Goal: Task Accomplishment & Management: Complete application form

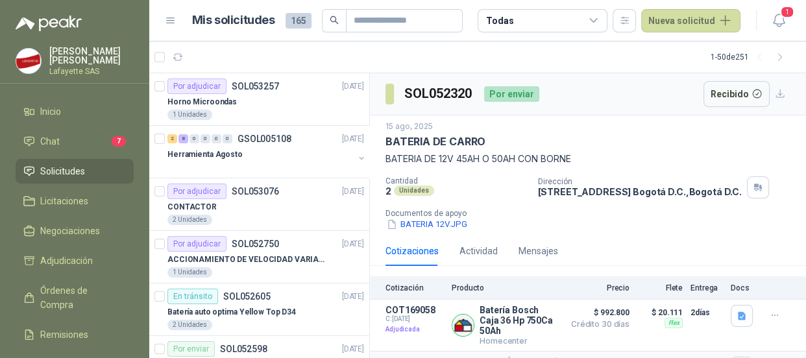
scroll to position [117, 0]
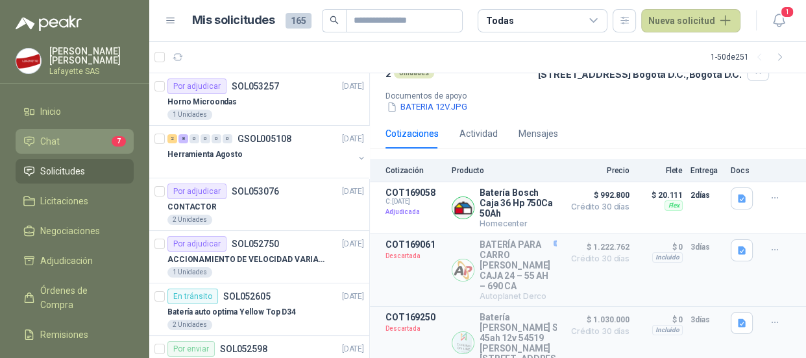
click at [52, 136] on span "Chat" at bounding box center [49, 141] width 19 height 14
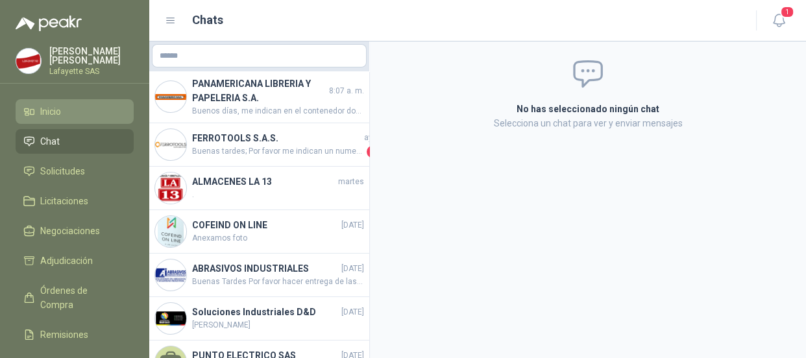
click at [57, 111] on span "Inicio" at bounding box center [50, 112] width 21 height 14
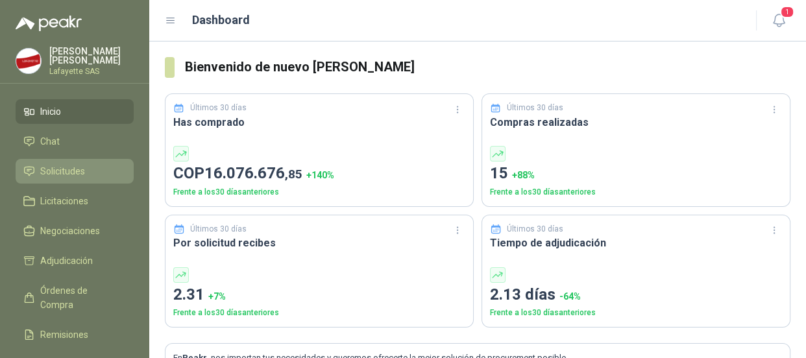
click at [84, 163] on link "Solicitudes" at bounding box center [75, 171] width 118 height 25
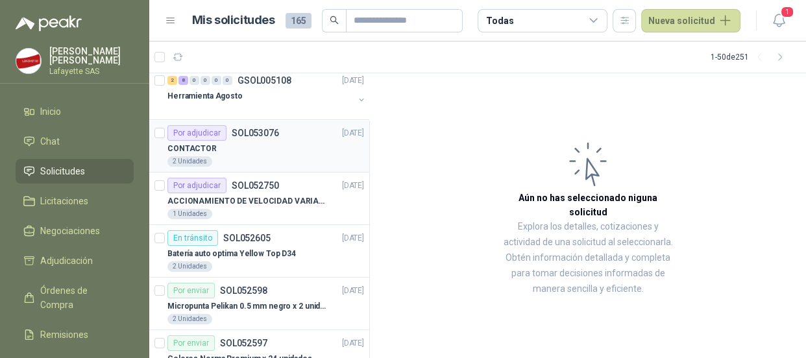
scroll to position [117, 0]
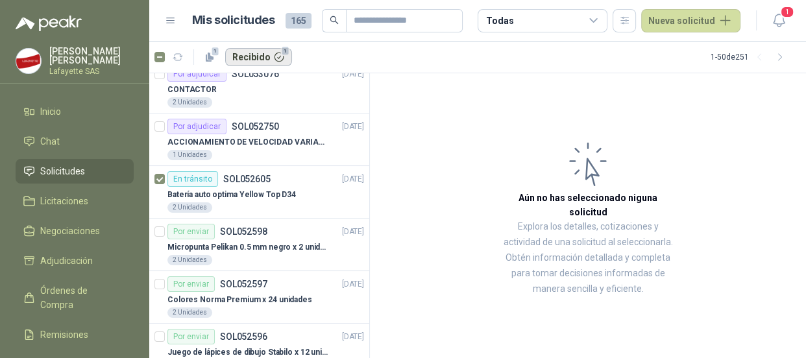
click at [263, 60] on button "Recibido 1" at bounding box center [258, 57] width 67 height 18
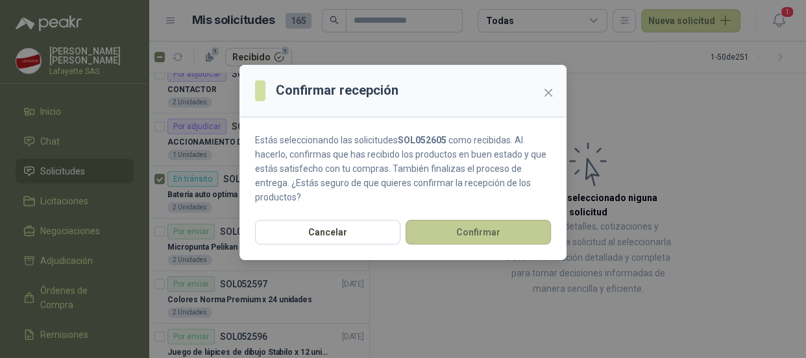
click at [461, 220] on button "Confirmar" at bounding box center [478, 232] width 145 height 25
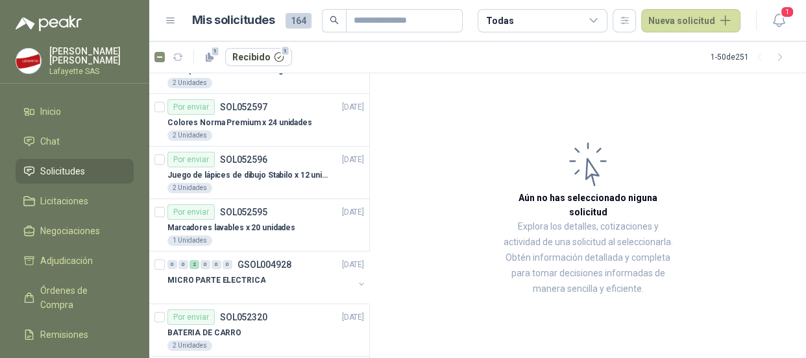
scroll to position [0, 0]
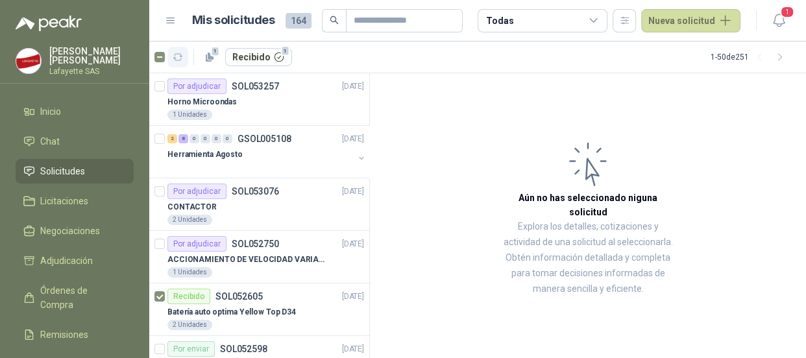
click at [178, 58] on icon "button" at bounding box center [178, 57] width 11 height 11
click at [84, 159] on link "Solicitudes" at bounding box center [75, 171] width 118 height 25
click at [251, 62] on button "Recibido 1" at bounding box center [258, 57] width 67 height 18
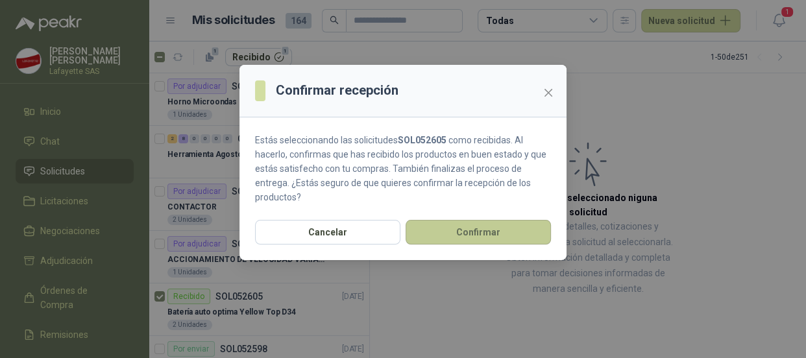
click at [470, 221] on button "Confirmar" at bounding box center [478, 232] width 145 height 25
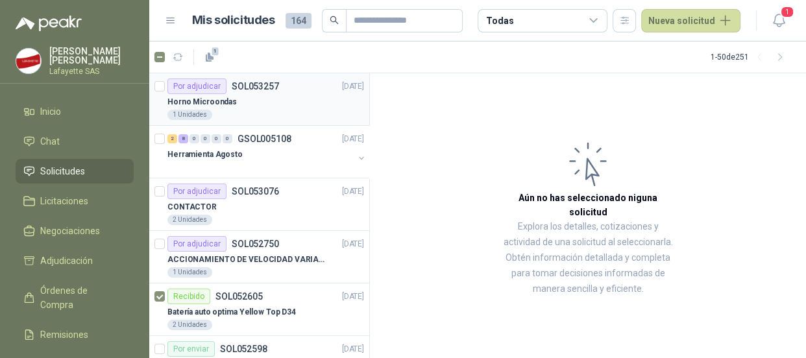
scroll to position [117, 0]
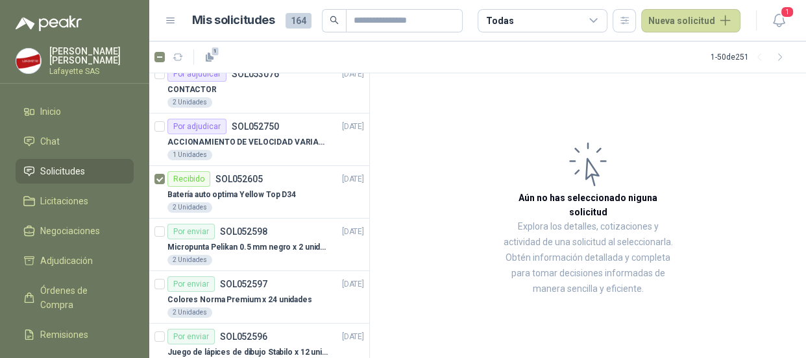
drag, startPoint x: 178, startPoint y: 174, endPoint x: 389, endPoint y: 222, distance: 216.4
click at [411, 236] on article "Aún no has seleccionado niguna solicitud Explora los detalles, cotizaciones y a…" at bounding box center [588, 217] width 436 height 289
click at [315, 182] on div "Recibido SOL052605 19/08/25" at bounding box center [265, 179] width 197 height 16
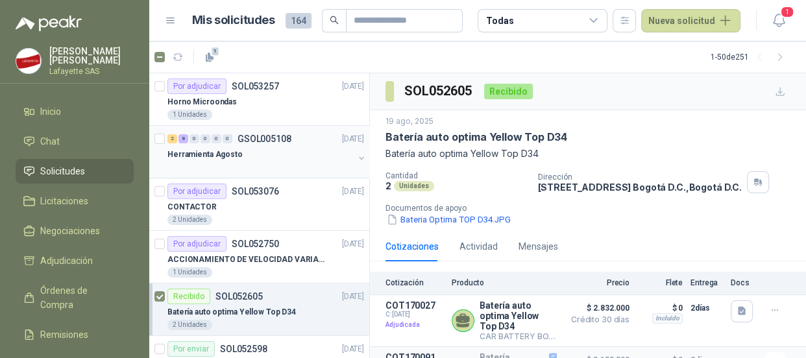
scroll to position [117, 0]
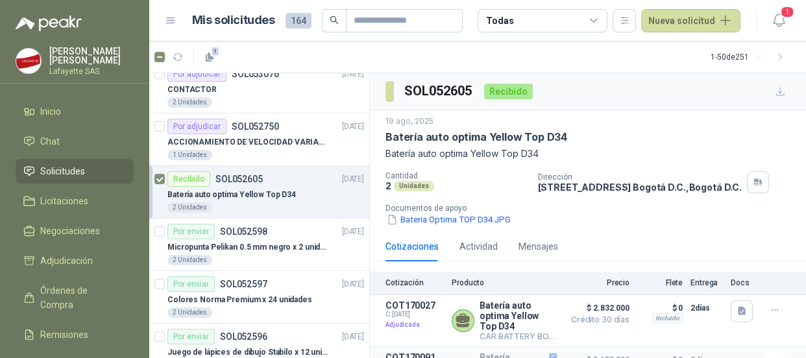
click at [173, 21] on icon at bounding box center [171, 21] width 12 height 12
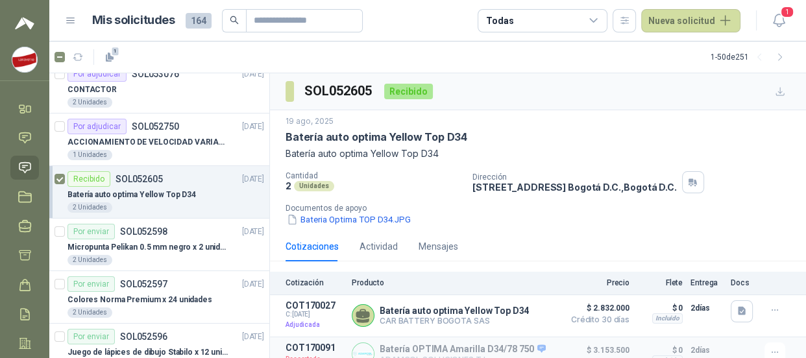
click at [80, 23] on div "Mis solicitudes 164 Todas Nueva solicitud" at bounding box center [403, 20] width 676 height 23
click at [73, 25] on icon at bounding box center [71, 21] width 12 height 12
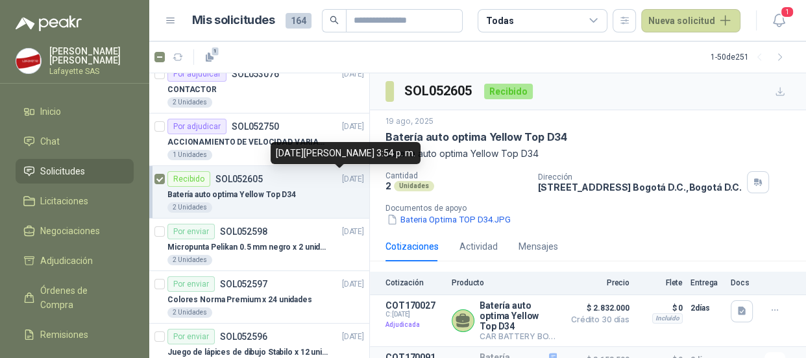
click at [344, 178] on p "[DATE]" at bounding box center [353, 179] width 22 height 12
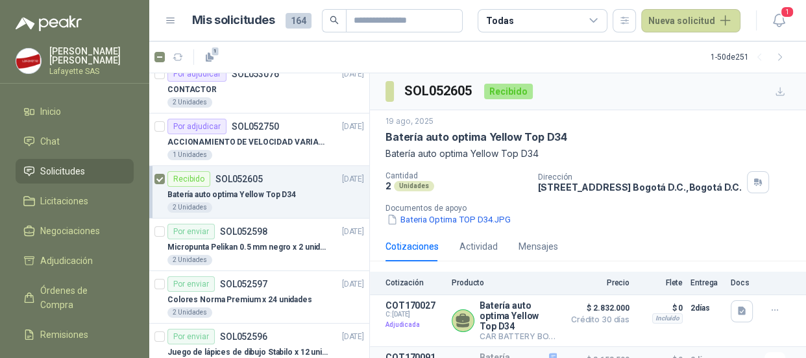
click at [260, 191] on p "Batería auto optima Yellow Top D34" at bounding box center [231, 195] width 129 height 12
drag, startPoint x: 267, startPoint y: 179, endPoint x: 198, endPoint y: 179, distance: 69.5
click at [198, 179] on div "Recibido" at bounding box center [188, 179] width 43 height 16
click at [625, 21] on icon "button" at bounding box center [624, 20] width 11 height 11
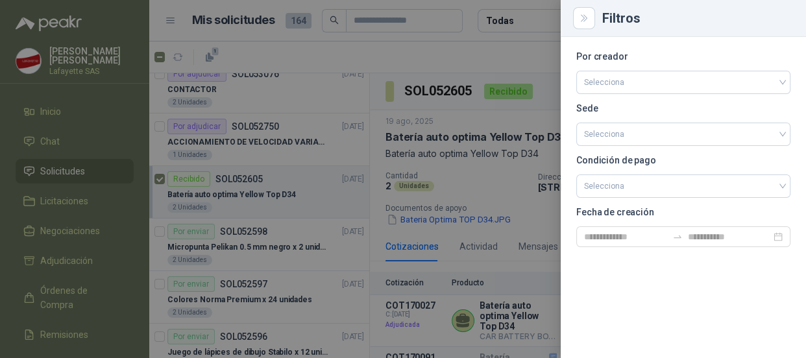
click at [443, 60] on div at bounding box center [403, 179] width 806 height 358
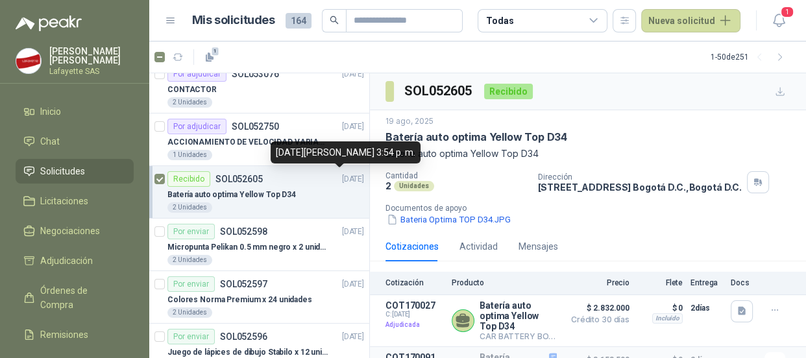
click at [342, 178] on p "[DATE]" at bounding box center [353, 179] width 22 height 12
click at [230, 184] on div "Recibido SOL052605" at bounding box center [214, 179] width 95 height 16
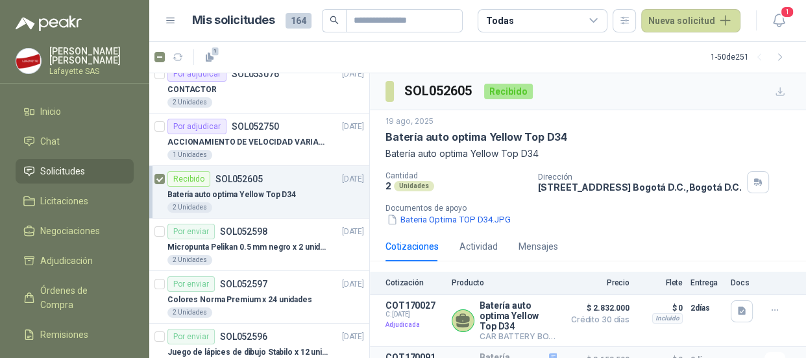
click at [194, 198] on p "Batería auto optima Yellow Top D34" at bounding box center [231, 195] width 129 height 12
click at [178, 177] on div "Recibido" at bounding box center [188, 179] width 43 height 16
click at [319, 182] on div "Recibido SOL052605 19/08/25" at bounding box center [265, 179] width 197 height 16
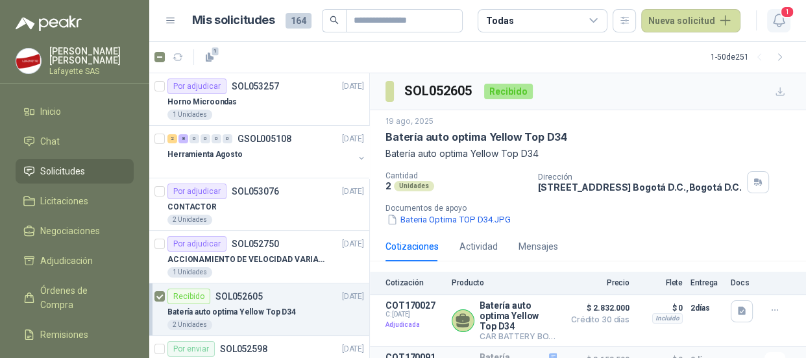
click at [779, 29] on button "1" at bounding box center [778, 20] width 23 height 23
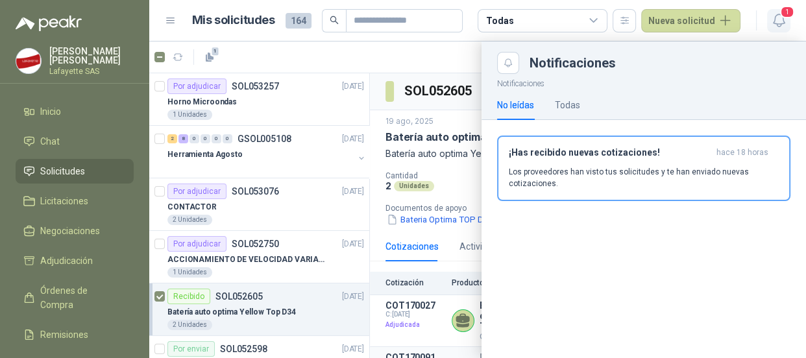
click at [772, 16] on icon "button" at bounding box center [779, 20] width 16 height 16
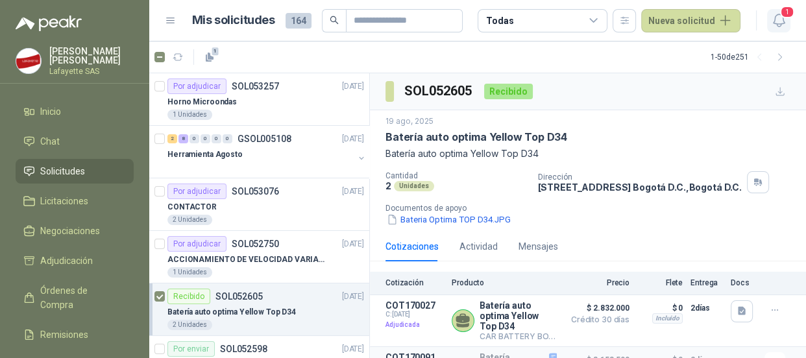
click at [773, 16] on icon "button" at bounding box center [779, 20] width 16 height 16
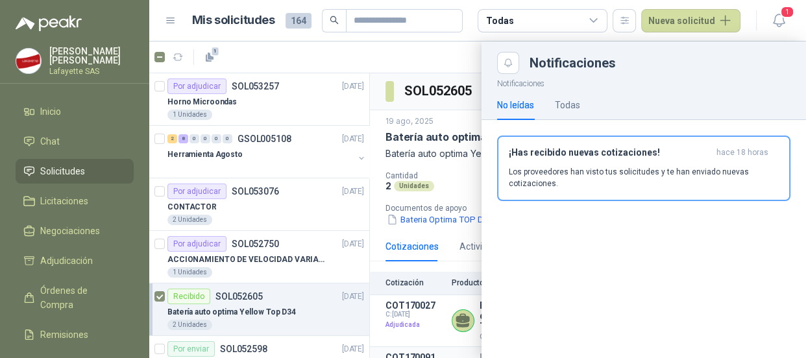
click at [64, 55] on p "Javier Andres Acosta Tivaquicha" at bounding box center [91, 56] width 84 height 18
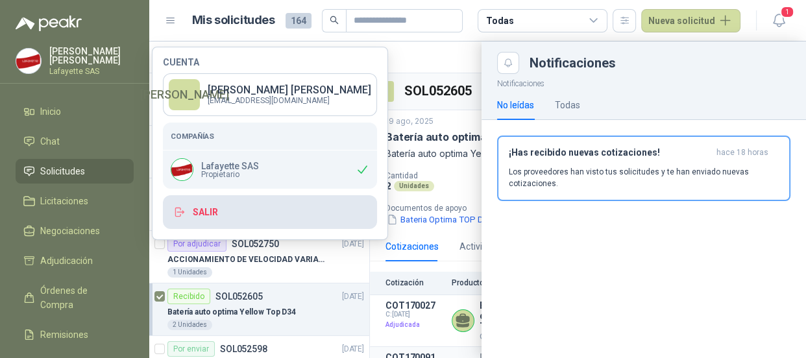
click at [204, 209] on button "Salir" at bounding box center [270, 212] width 214 height 34
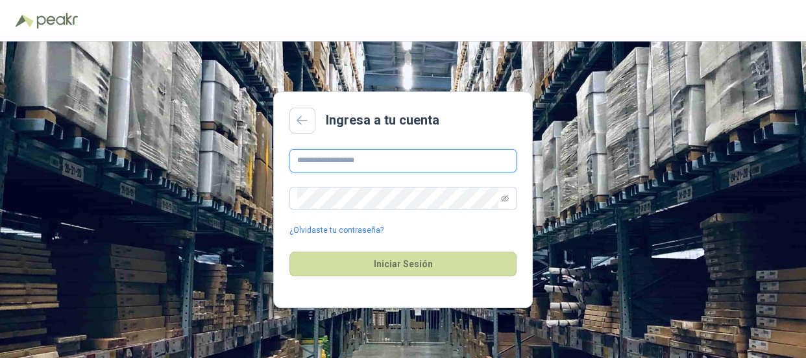
type input "**********"
click at [388, 162] on input "**********" at bounding box center [402, 160] width 227 height 23
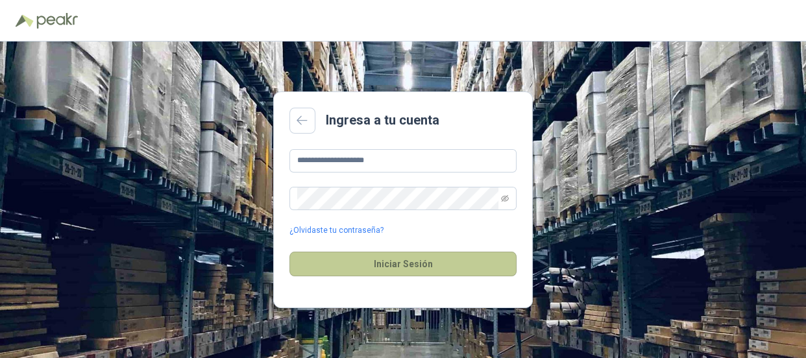
click at [328, 260] on button "Iniciar Sesión" at bounding box center [402, 264] width 227 height 25
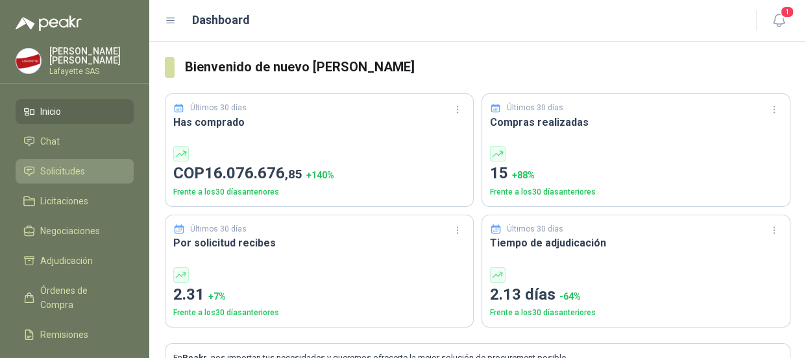
click at [77, 173] on span "Solicitudes" at bounding box center [62, 171] width 45 height 14
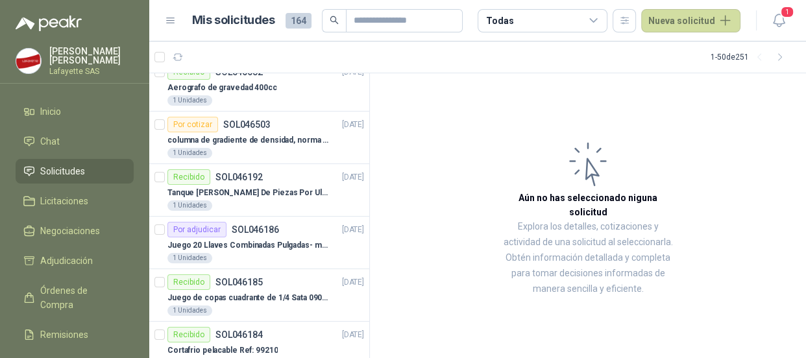
scroll to position [2124, 0]
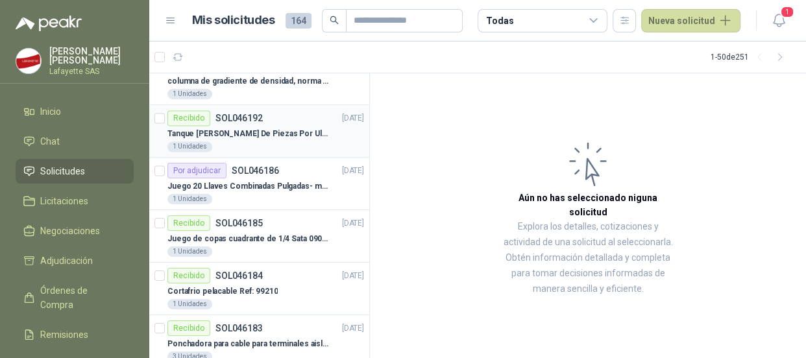
click at [241, 128] on p "Tanque [PERSON_NAME] De Piezas Por Ultrasonidos 2000ml CT80" at bounding box center [248, 134] width 162 height 12
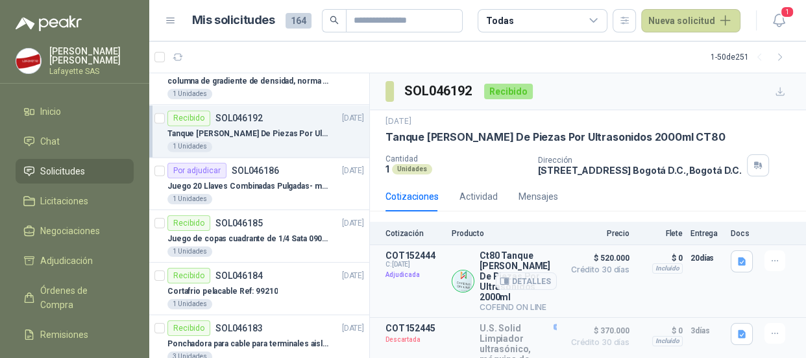
scroll to position [117, 0]
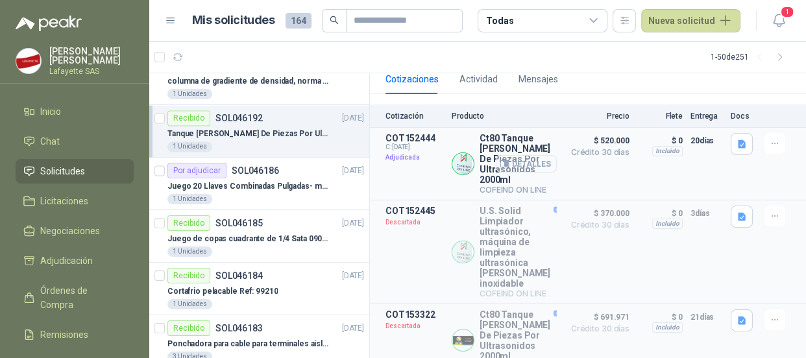
click at [508, 167] on button "Detalles" at bounding box center [526, 164] width 61 height 18
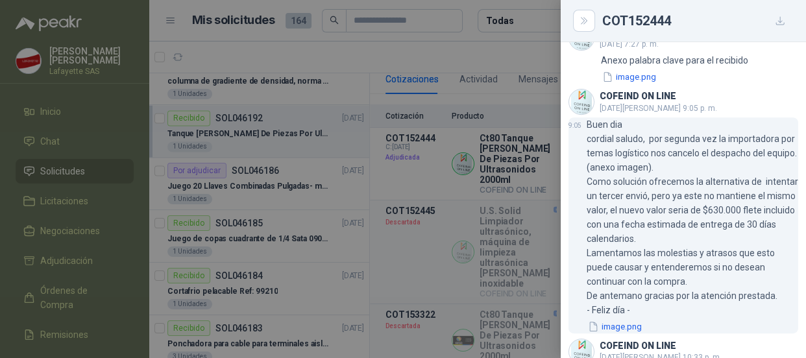
scroll to position [610, 0]
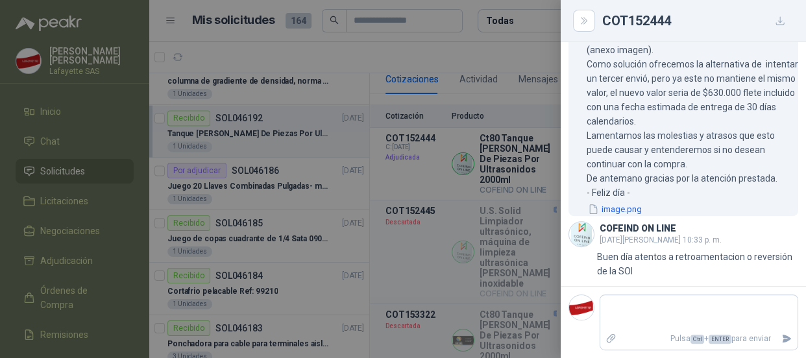
click at [603, 206] on button "image.png" at bounding box center [615, 210] width 56 height 14
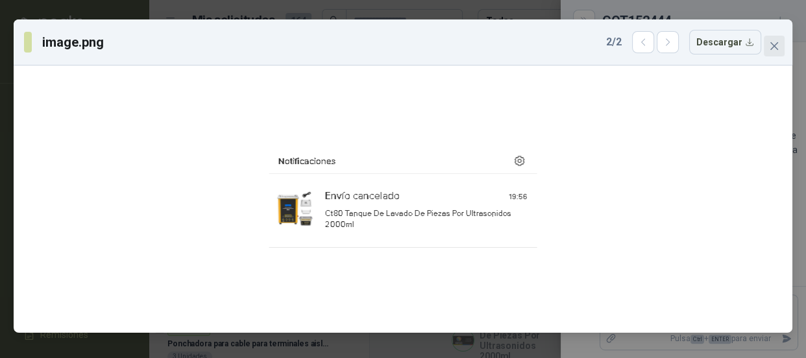
click at [775, 49] on icon "close" at bounding box center [774, 46] width 10 height 10
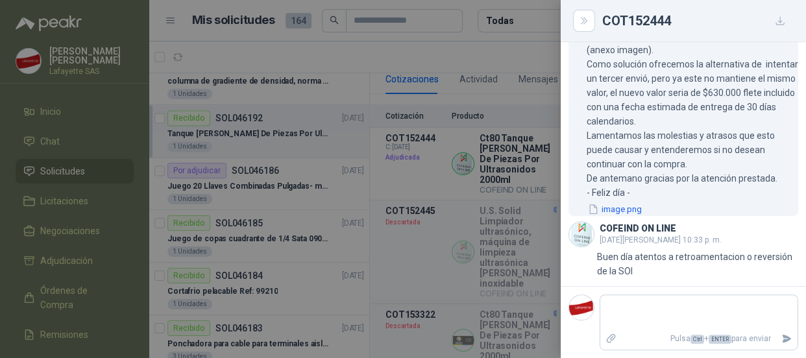
click at [612, 208] on button "image.png" at bounding box center [615, 210] width 56 height 14
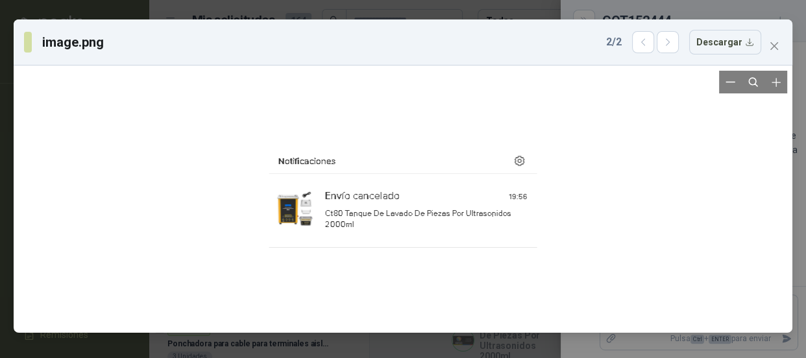
click at [346, 229] on div at bounding box center [403, 199] width 268 height 257
click at [346, 221] on div at bounding box center [403, 199] width 268 height 257
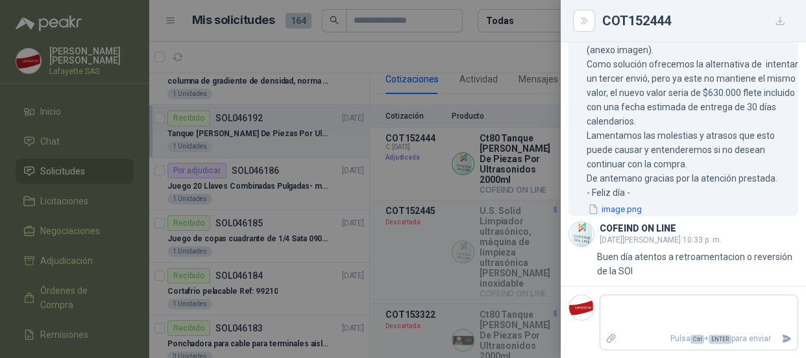
click at [630, 208] on button "image.png" at bounding box center [615, 210] width 56 height 14
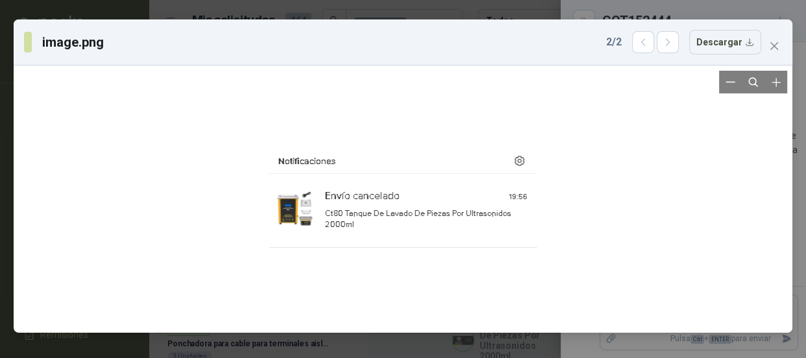
drag, startPoint x: 447, startPoint y: 291, endPoint x: 402, endPoint y: 100, distance: 196.0
click at [402, 100] on div at bounding box center [403, 199] width 268 height 257
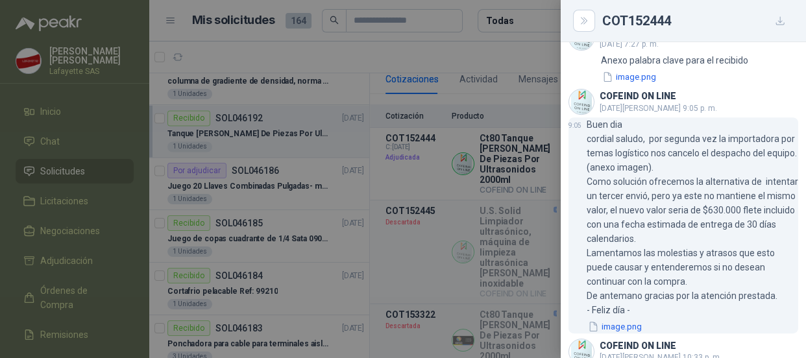
scroll to position [375, 0]
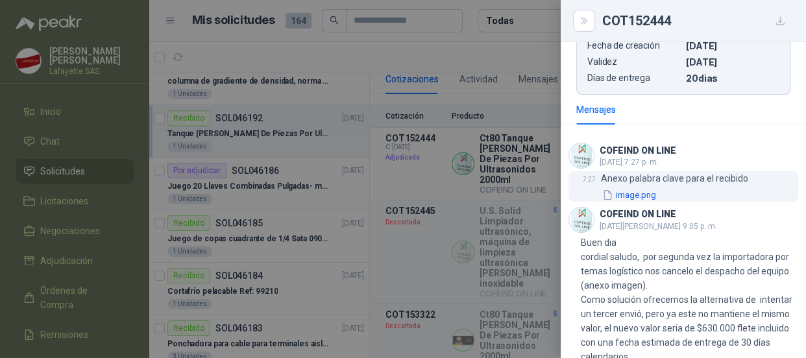
click at [631, 197] on button "image.png" at bounding box center [629, 195] width 56 height 14
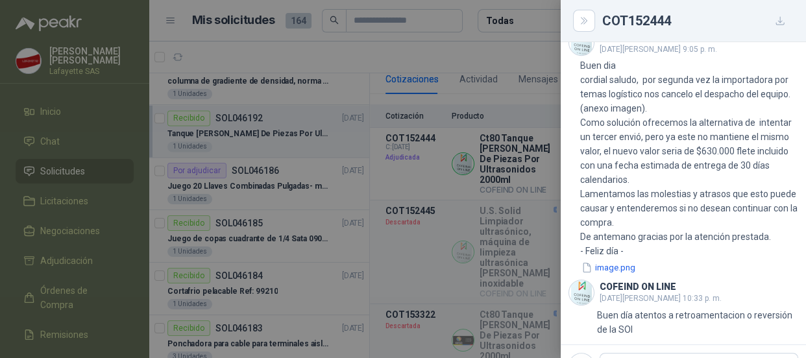
scroll to position [610, 0]
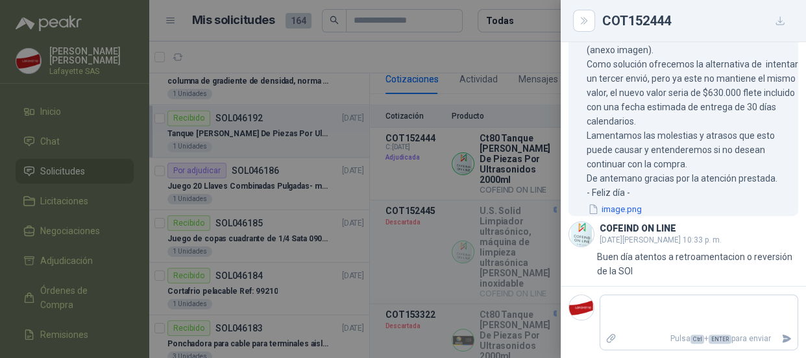
click at [616, 209] on button "image.png" at bounding box center [615, 210] width 56 height 14
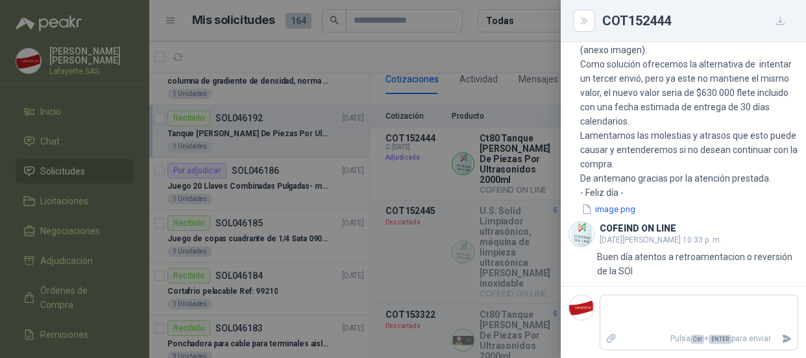
scroll to position [552, 0]
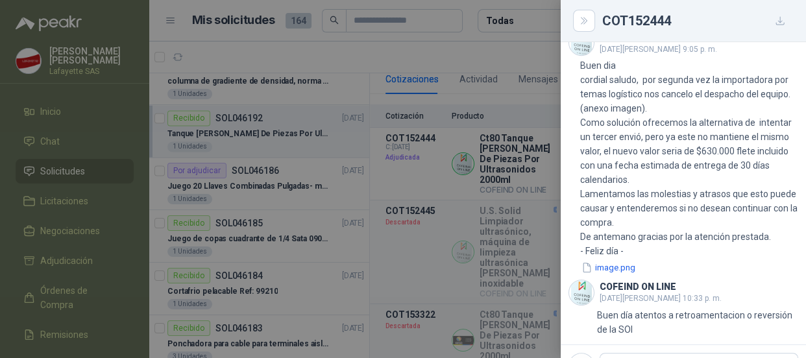
click at [495, 60] on div at bounding box center [403, 179] width 806 height 358
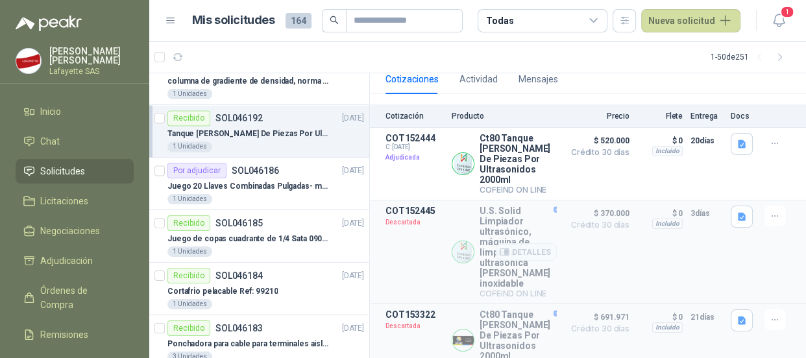
scroll to position [149, 0]
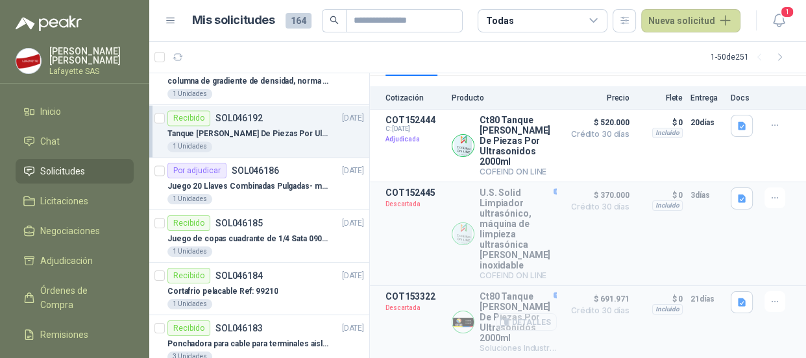
click at [519, 323] on button "Detalles" at bounding box center [526, 323] width 61 height 18
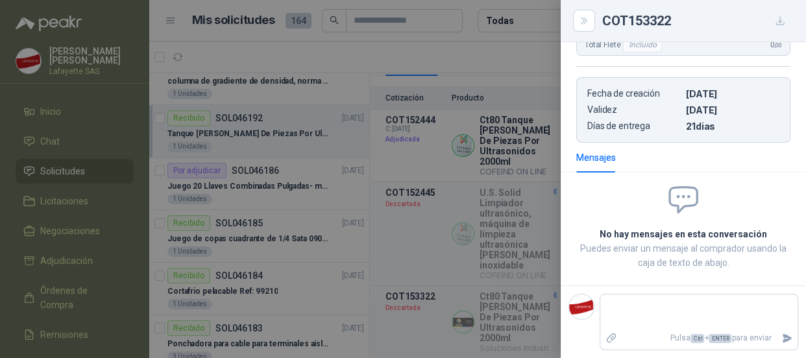
scroll to position [167, 0]
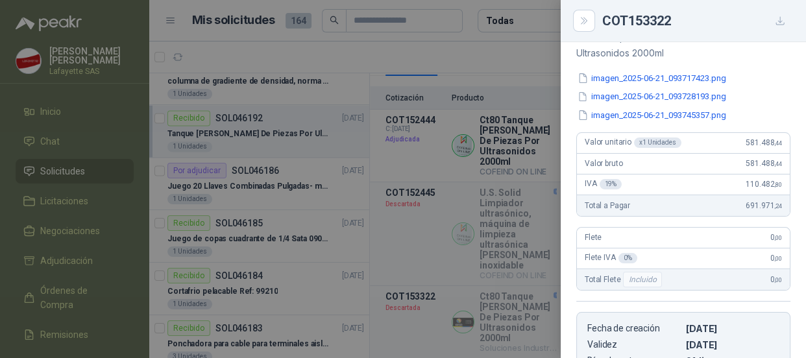
click at [633, 69] on div "Descripción Ct80 Tanque [PERSON_NAME] De Piezas Por Ultrasonidos 2000ml imagen_…" at bounding box center [683, 196] width 245 height 363
click at [619, 86] on div "imagen_2025-06-21_093717423.png imagen_2025-06-21_093728193.png imagen_2025-06-…" at bounding box center [683, 96] width 214 height 51
click at [624, 75] on button "imagen_2025-06-21_093717423.png" at bounding box center [651, 78] width 151 height 14
click at [654, 99] on button "imagen_2025-06-21_093728193.png" at bounding box center [651, 97] width 151 height 14
click at [637, 113] on button "imagen_2025-06-21_093745357.png" at bounding box center [651, 115] width 151 height 14
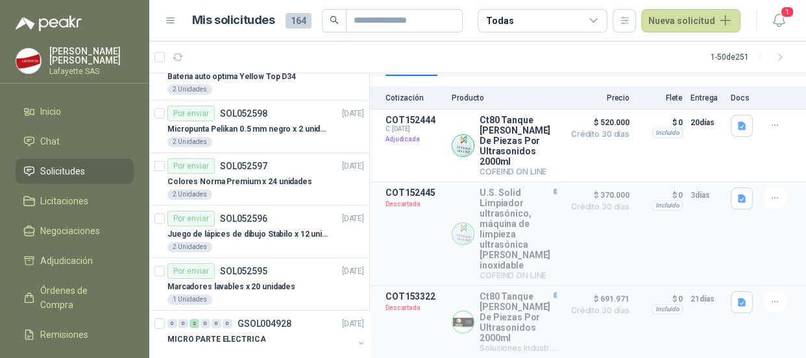
scroll to position [0, 0]
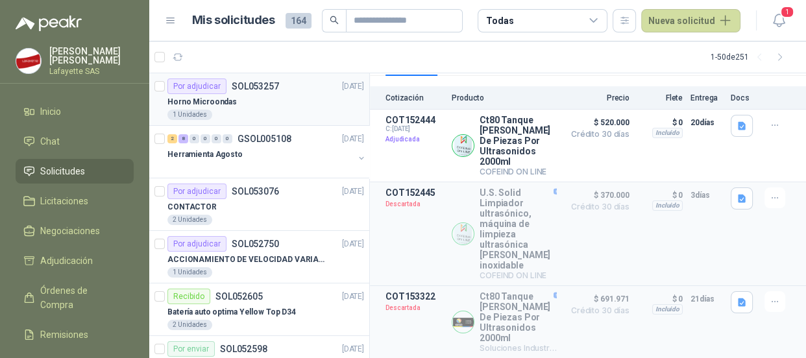
click at [245, 82] on p "SOL053257" at bounding box center [255, 86] width 47 height 9
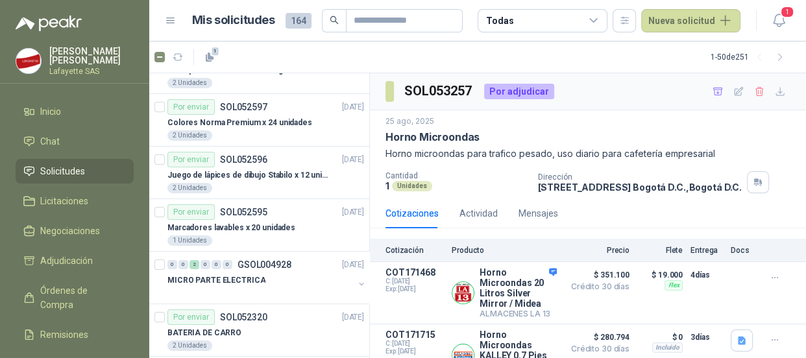
scroll to position [117, 0]
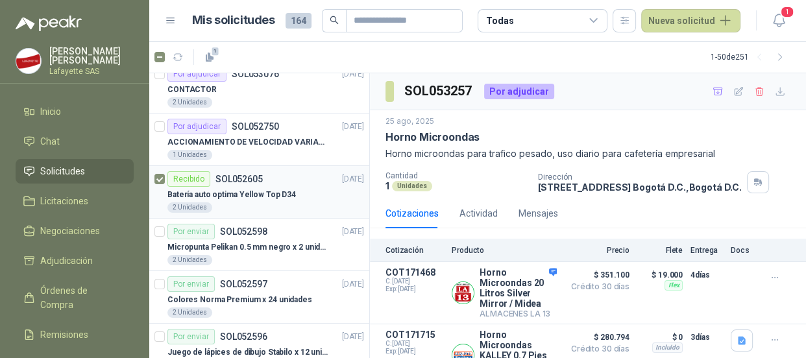
click at [180, 181] on div "Recibido" at bounding box center [188, 179] width 43 height 16
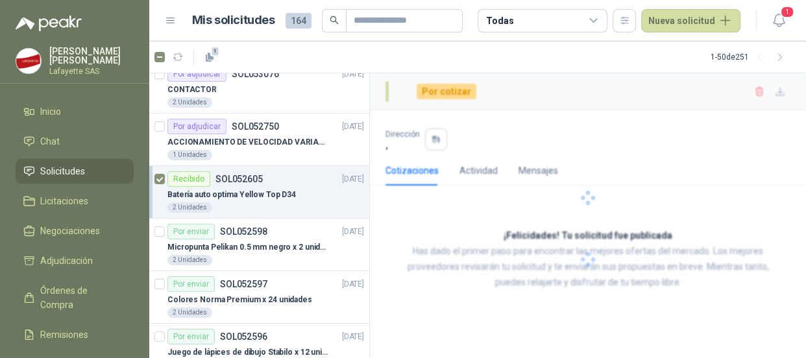
click at [189, 178] on div "Recibido" at bounding box center [188, 179] width 43 height 16
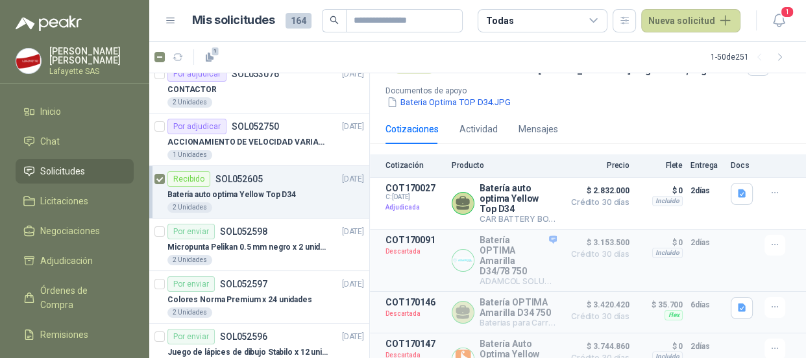
scroll to position [164, 0]
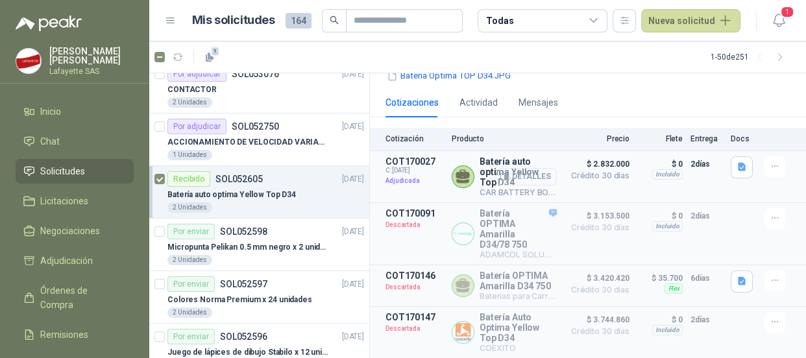
click at [532, 168] on button "Detalles" at bounding box center [526, 177] width 61 height 18
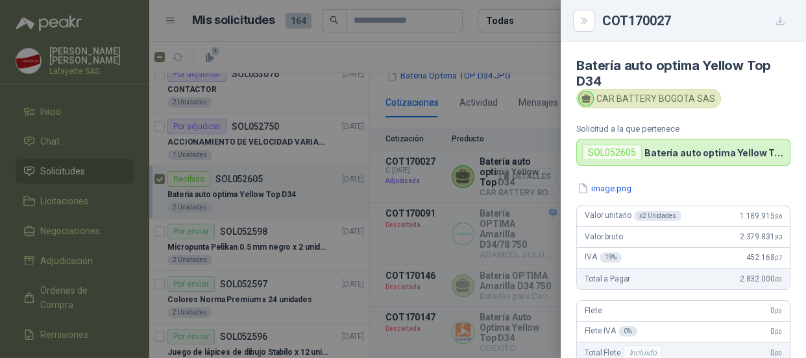
scroll to position [302, 0]
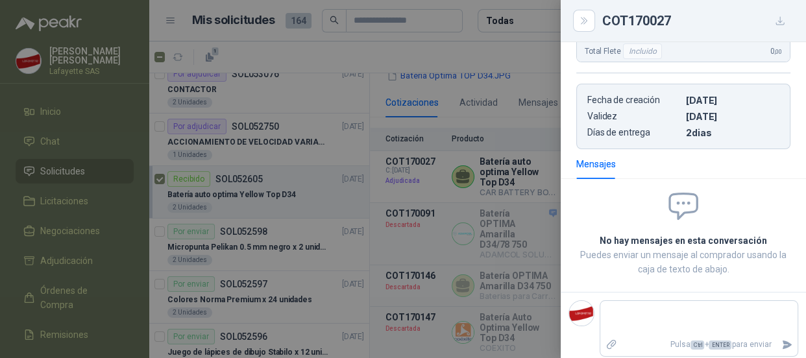
click at [524, 45] on div at bounding box center [403, 179] width 806 height 358
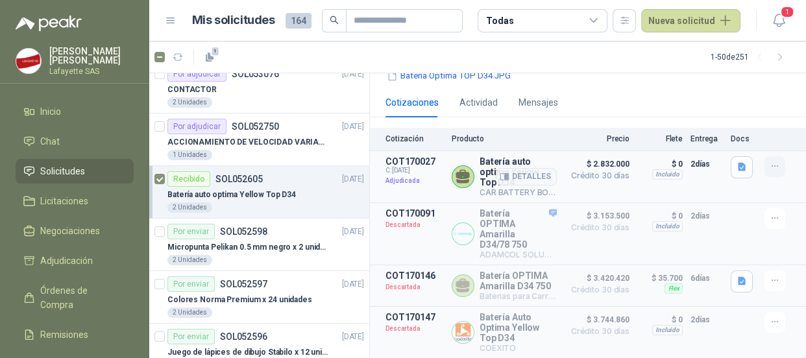
click at [765, 156] on button "button" at bounding box center [775, 166] width 21 height 21
click at [772, 166] on icon "button" at bounding box center [775, 166] width 6 height 1
click at [619, 93] on div "Cotizaciones Actividad Mensajes" at bounding box center [588, 103] width 405 height 30
click at [504, 168] on button "Detalles" at bounding box center [526, 177] width 61 height 18
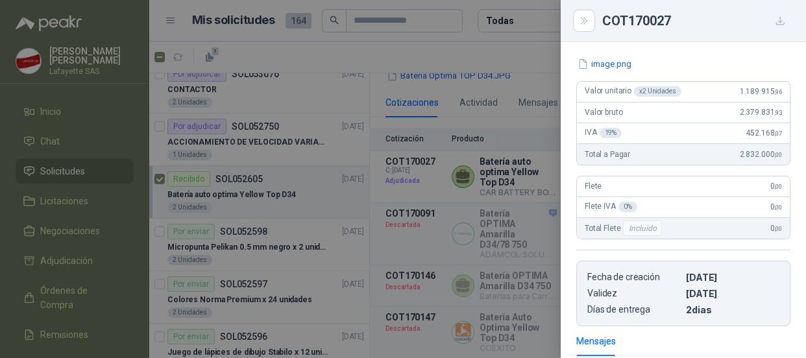
scroll to position [0, 0]
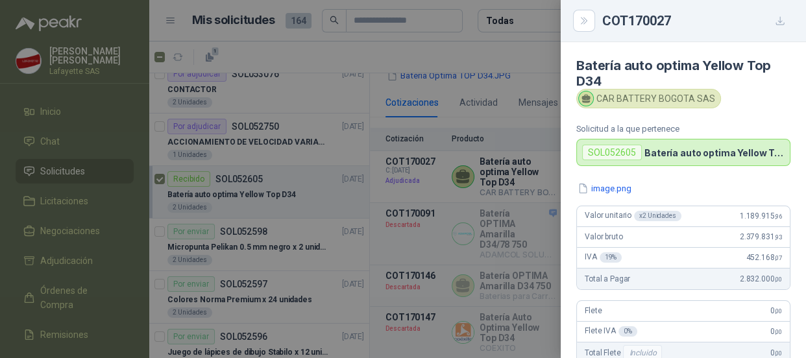
click at [449, 42] on div at bounding box center [403, 179] width 806 height 358
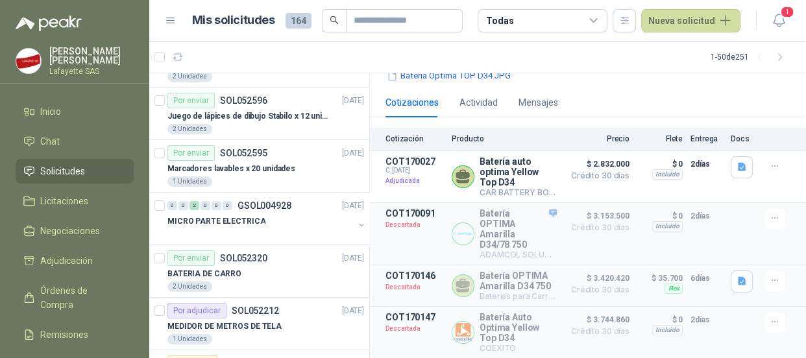
scroll to position [413, 0]
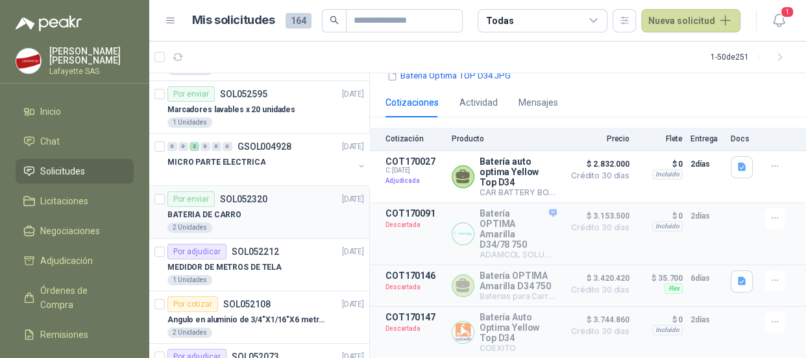
click at [218, 209] on p "BATERIA DE CARRO" at bounding box center [204, 215] width 74 height 12
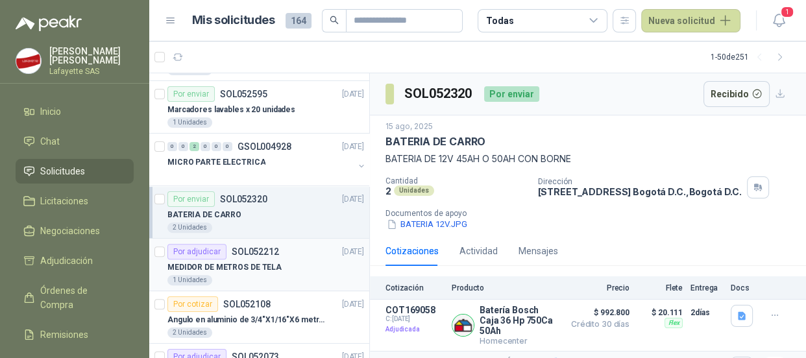
scroll to position [472, 0]
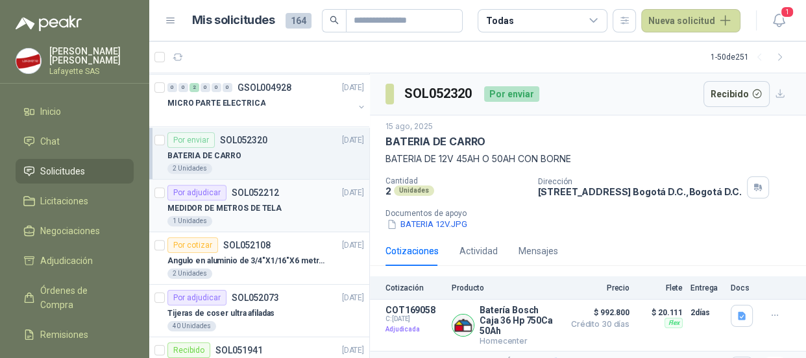
click at [236, 214] on div "MEDIDOR DE METROS DE TELA" at bounding box center [265, 209] width 197 height 16
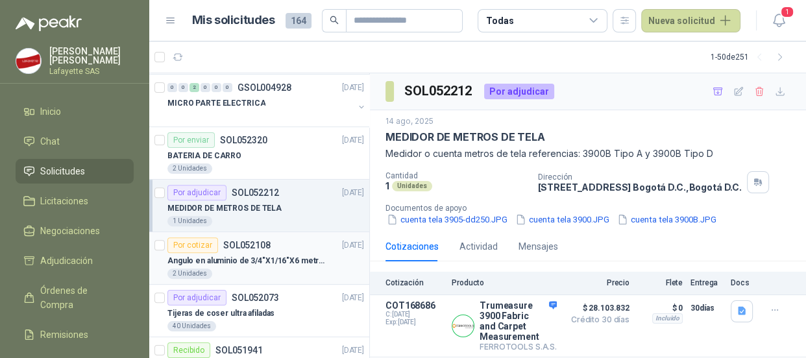
scroll to position [531, 0]
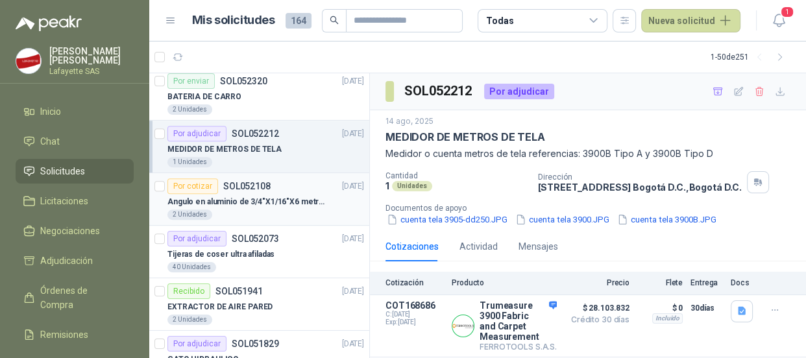
click at [240, 210] on div "2 Unidades" at bounding box center [265, 215] width 197 height 10
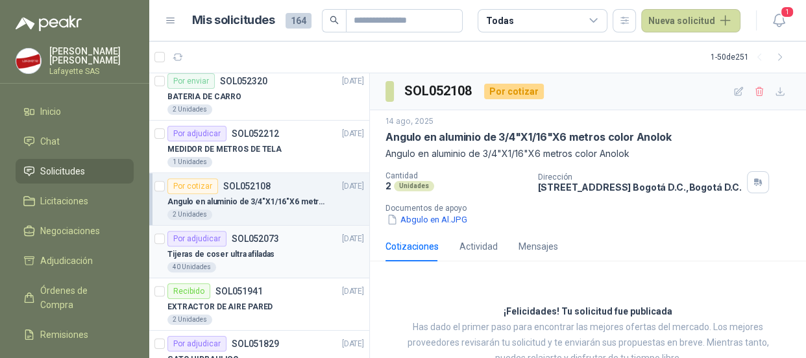
scroll to position [590, 0]
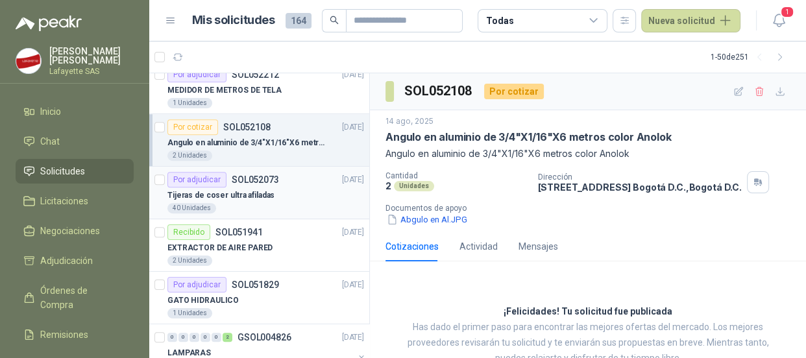
click at [243, 199] on p "Tijeras de coser ultra afiladas" at bounding box center [220, 196] width 107 height 12
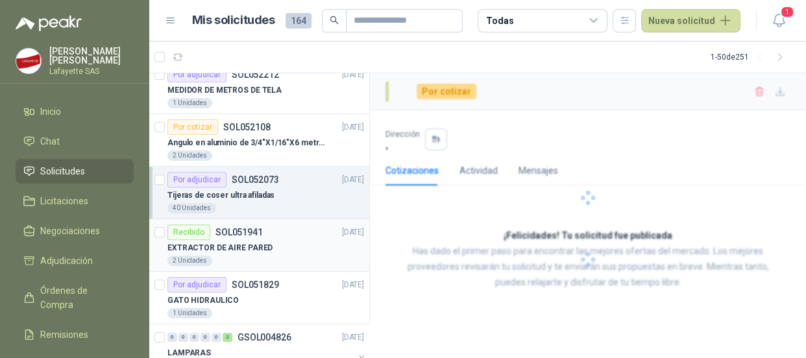
click at [244, 231] on p "SOL051941" at bounding box center [238, 232] width 47 height 9
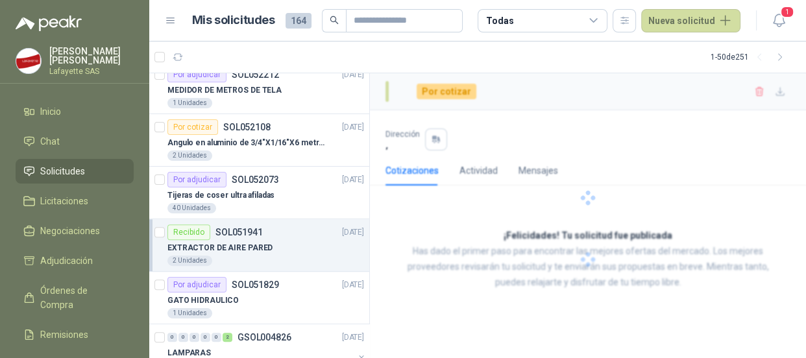
scroll to position [649, 0]
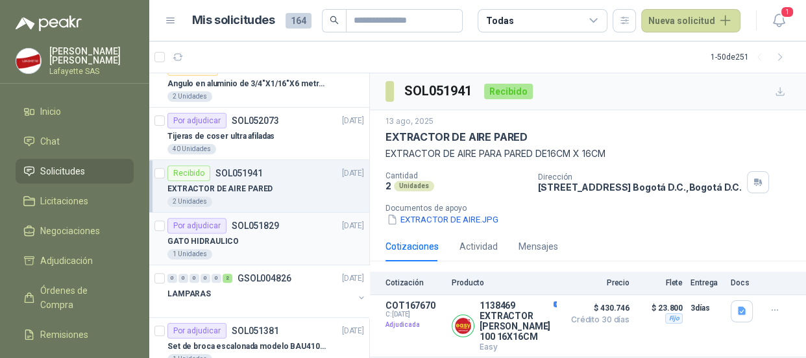
click at [253, 238] on div "GATO HIDRAULICO" at bounding box center [265, 242] width 197 height 16
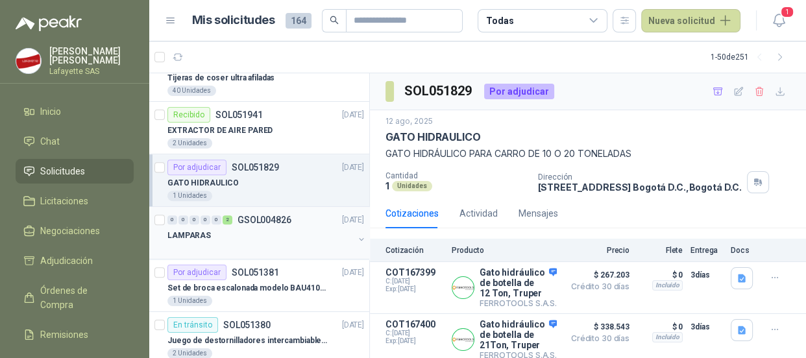
scroll to position [767, 0]
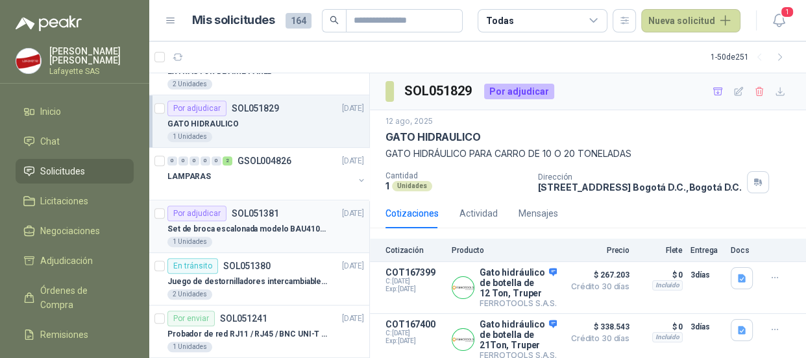
click at [249, 227] on p "Set de broca escalonada modelo BAU410119" at bounding box center [248, 229] width 162 height 12
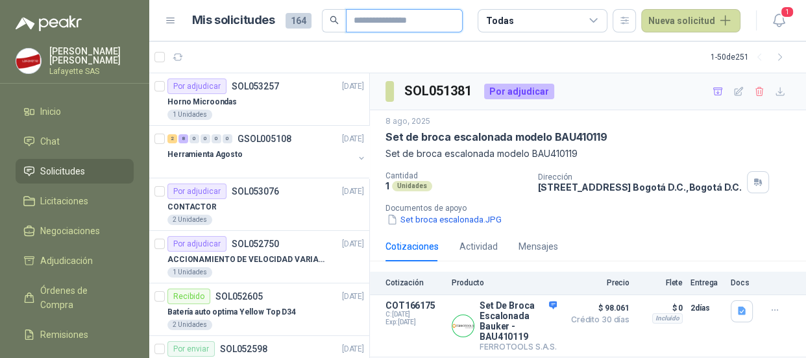
click at [372, 17] on input "text" at bounding box center [399, 21] width 91 height 22
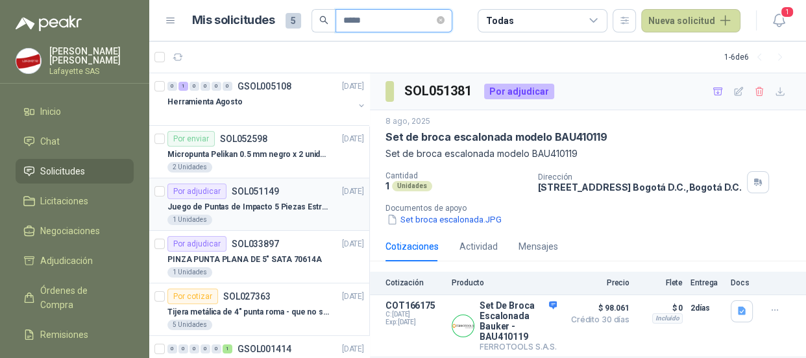
type input "*****"
click at [273, 207] on p "Juego de Puntas de Impacto 5 Piezas Estrella PH2 de 2'' Zanco 1/4'' Truper" at bounding box center [248, 207] width 162 height 12
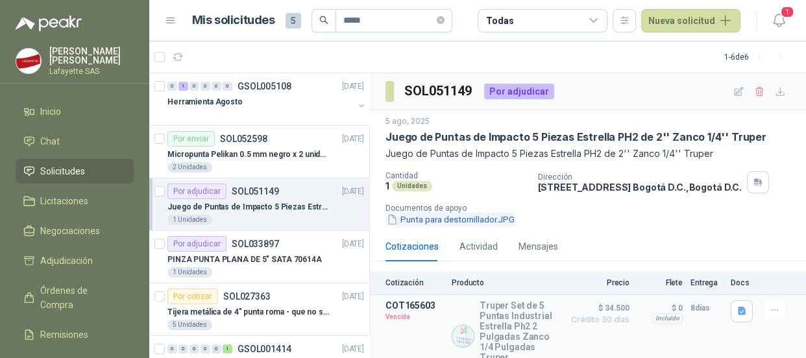
click at [466, 213] on button "Punta para destornillador.JPG" at bounding box center [451, 220] width 130 height 14
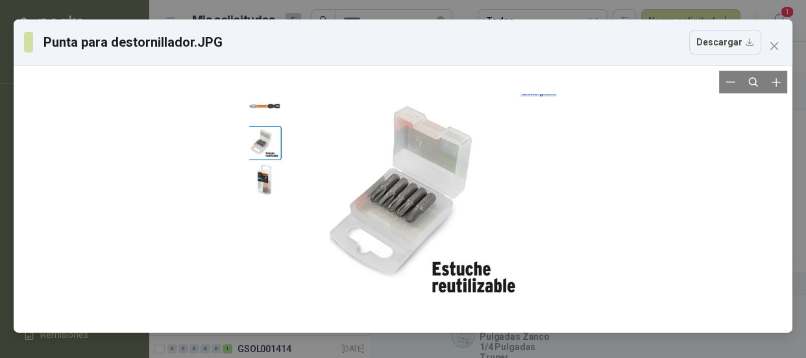
click at [278, 140] on div at bounding box center [403, 199] width 308 height 210
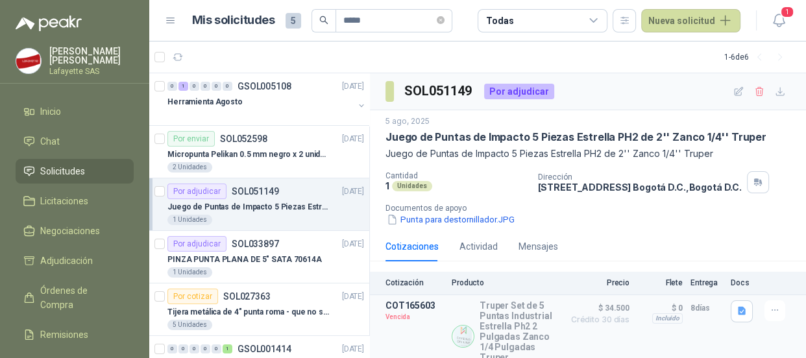
scroll to position [117, 0]
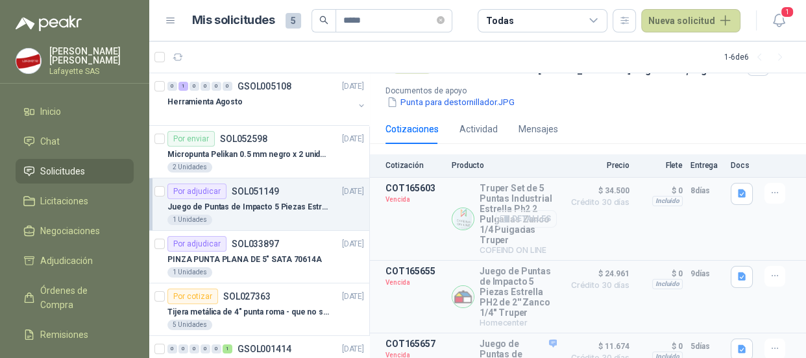
click at [517, 223] on button "Detalles" at bounding box center [526, 219] width 61 height 18
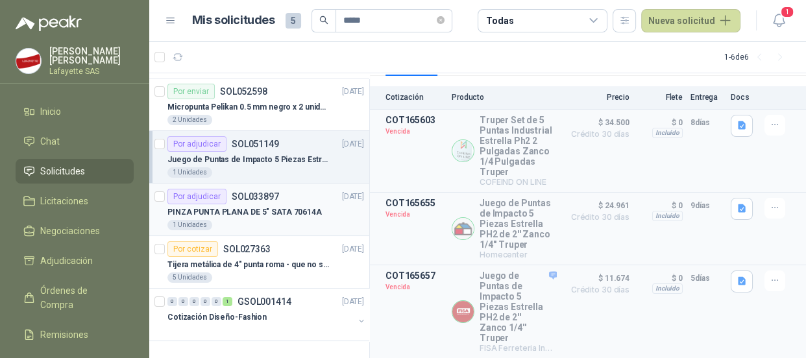
scroll to position [0, 0]
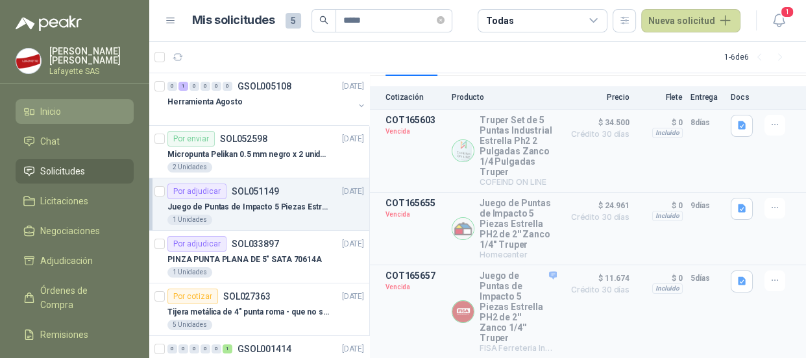
click at [75, 114] on li "Inicio" at bounding box center [74, 112] width 103 height 14
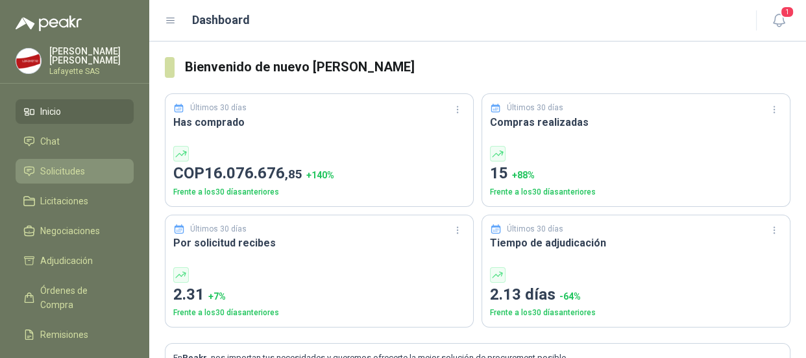
click at [49, 175] on span "Solicitudes" at bounding box center [62, 171] width 45 height 14
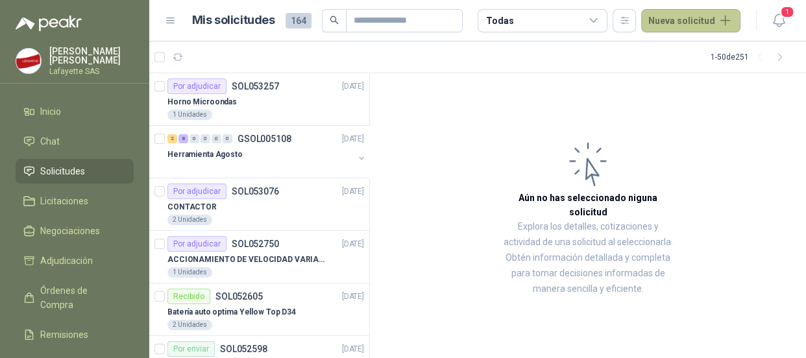
click at [674, 21] on button "Nueva solicitud" at bounding box center [690, 20] width 99 height 23
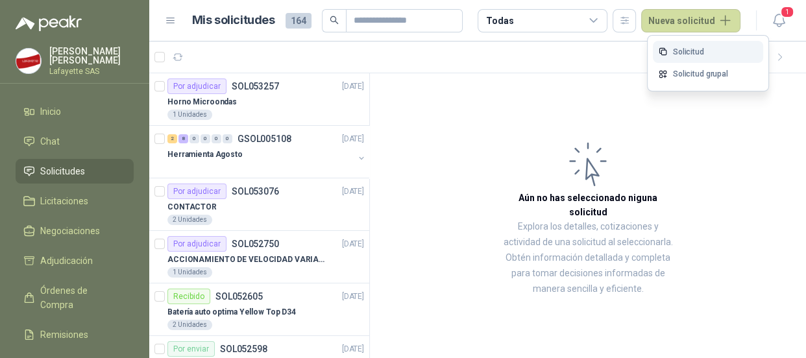
click at [689, 46] on link "Solicitud" at bounding box center [708, 52] width 110 height 23
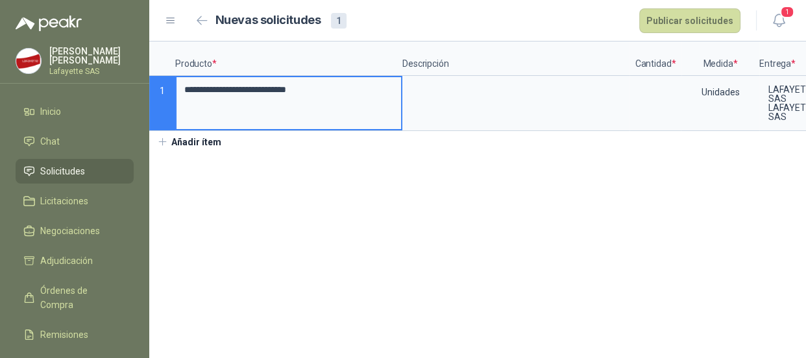
type input "**********"
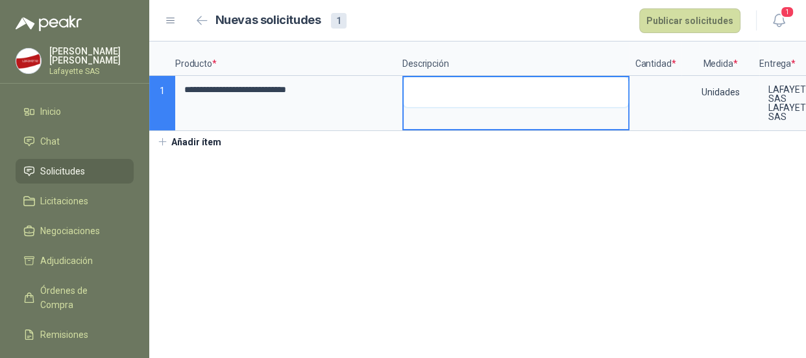
click at [449, 95] on textarea at bounding box center [516, 92] width 225 height 30
click at [469, 103] on textarea "**********" at bounding box center [516, 99] width 225 height 44
type textarea "**********"
click at [500, 181] on section "**********" at bounding box center [477, 200] width 657 height 317
click at [489, 86] on textarea "**********" at bounding box center [516, 92] width 225 height 30
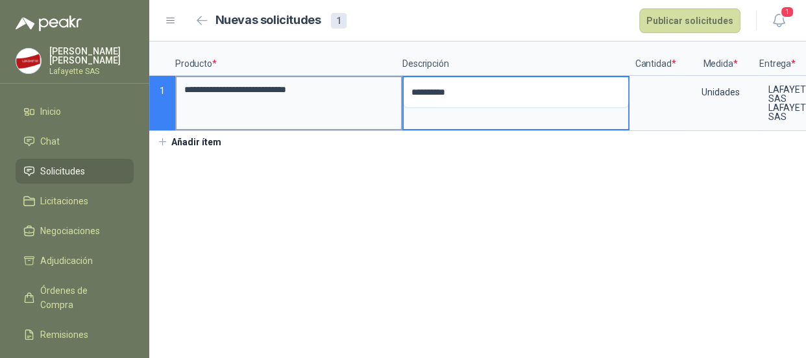
drag, startPoint x: 484, startPoint y: 86, endPoint x: 352, endPoint y: 85, distance: 132.4
click at [352, 85] on div "**********" at bounding box center [477, 87] width 657 height 90
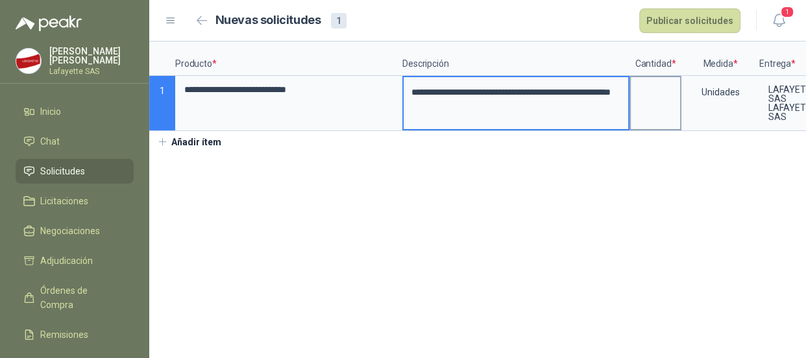
click at [672, 85] on input at bounding box center [655, 89] width 49 height 25
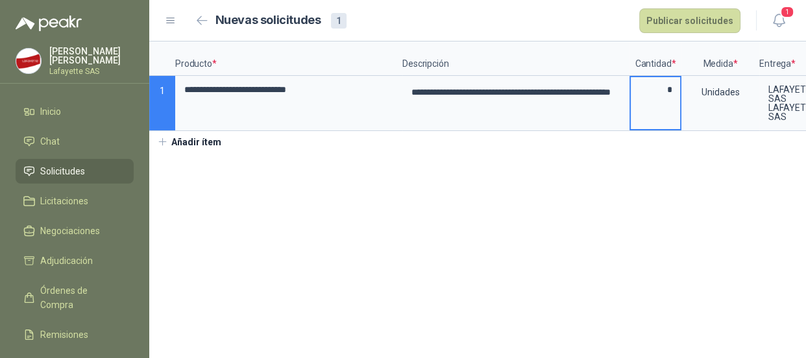
type input "*"
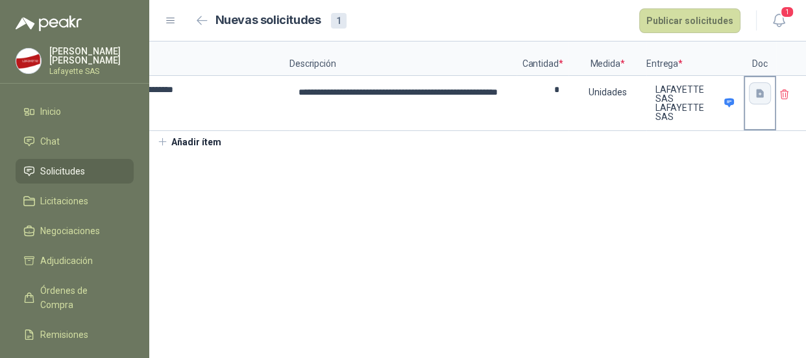
click at [756, 96] on icon "button" at bounding box center [760, 93] width 8 height 8
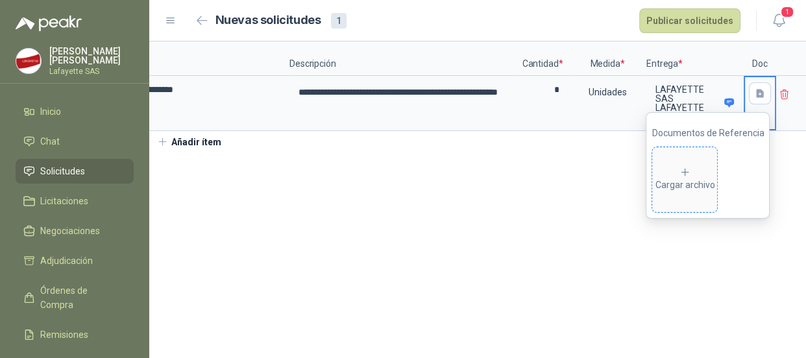
click at [689, 178] on div "Cargar archivo" at bounding box center [685, 180] width 60 height 26
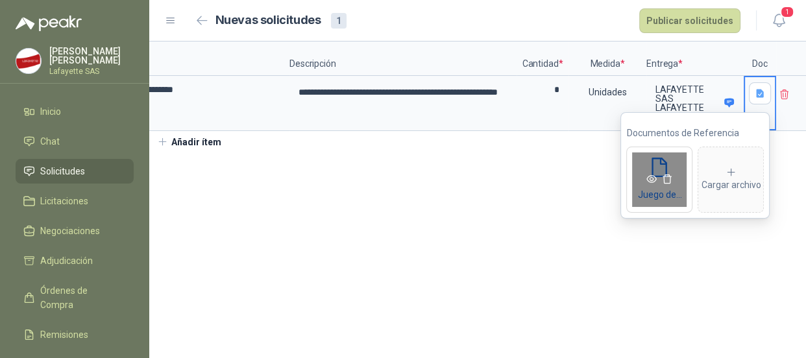
click at [650, 182] on icon "eye" at bounding box center [652, 179] width 10 height 8
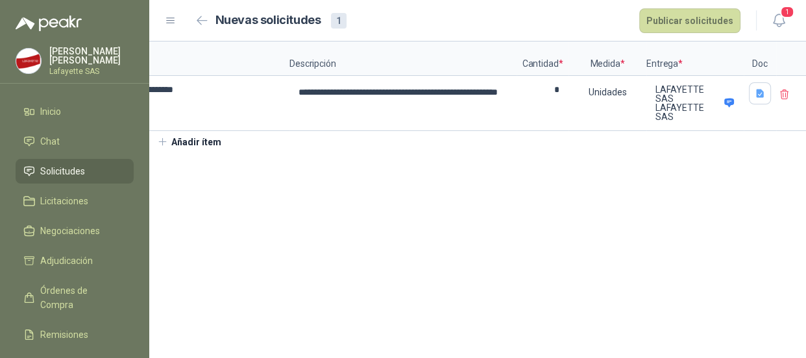
click at [539, 264] on section "**********" at bounding box center [477, 200] width 657 height 317
click at [672, 19] on button "Publicar solicitudes" at bounding box center [689, 20] width 101 height 25
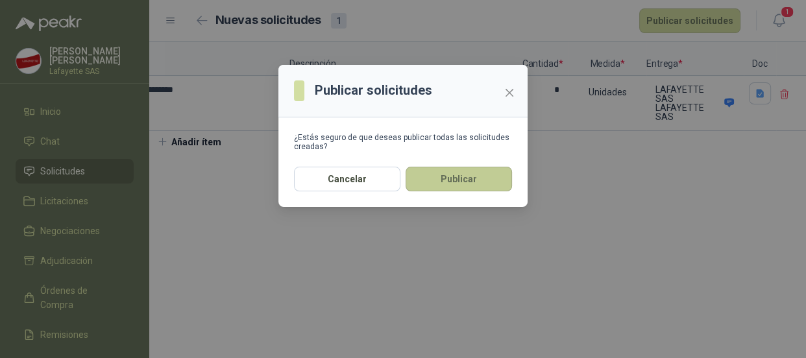
click at [447, 177] on button "Publicar" at bounding box center [459, 179] width 106 height 25
